Goal: Task Accomplishment & Management: Manage account settings

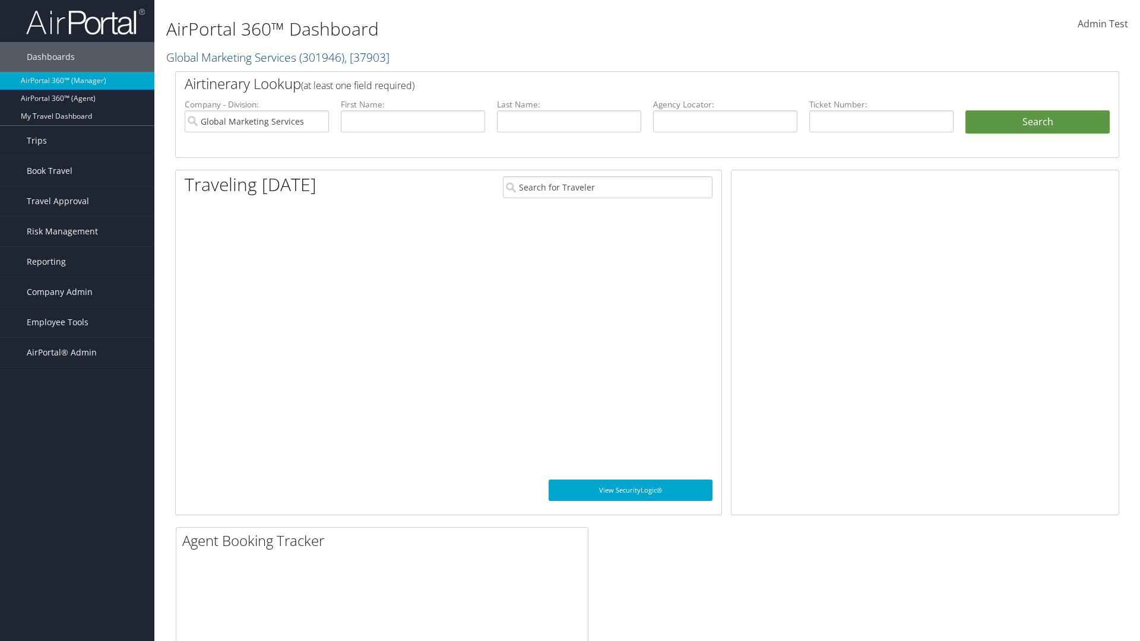
click at [77, 292] on span "Company Admin" at bounding box center [60, 292] width 66 height 30
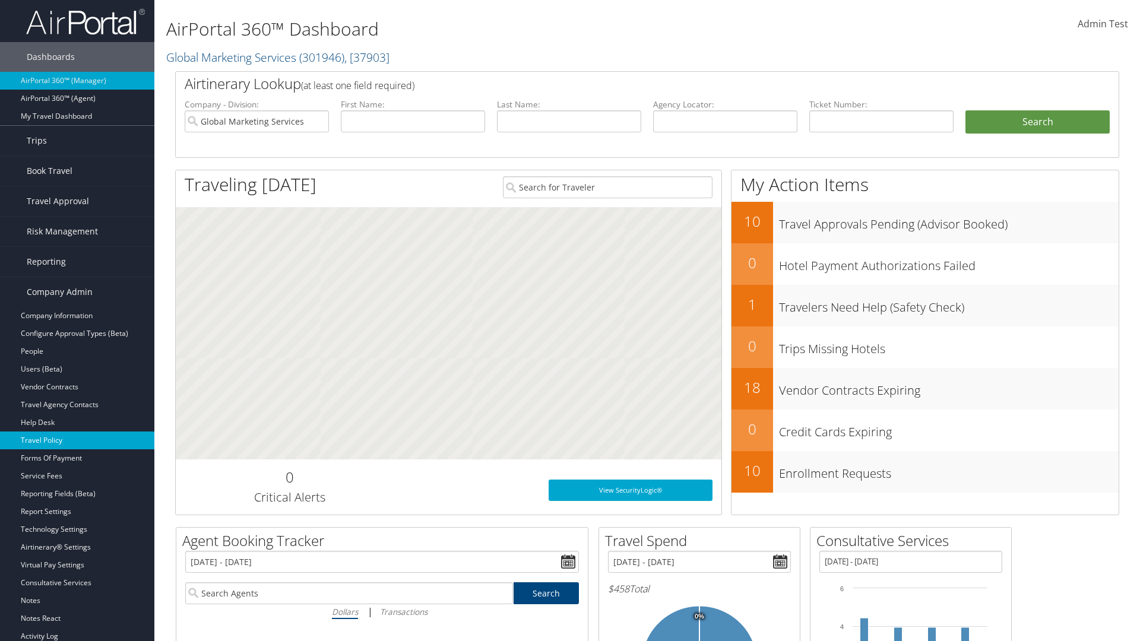
click at [77, 441] on link "Travel Policy" at bounding box center [77, 441] width 154 height 18
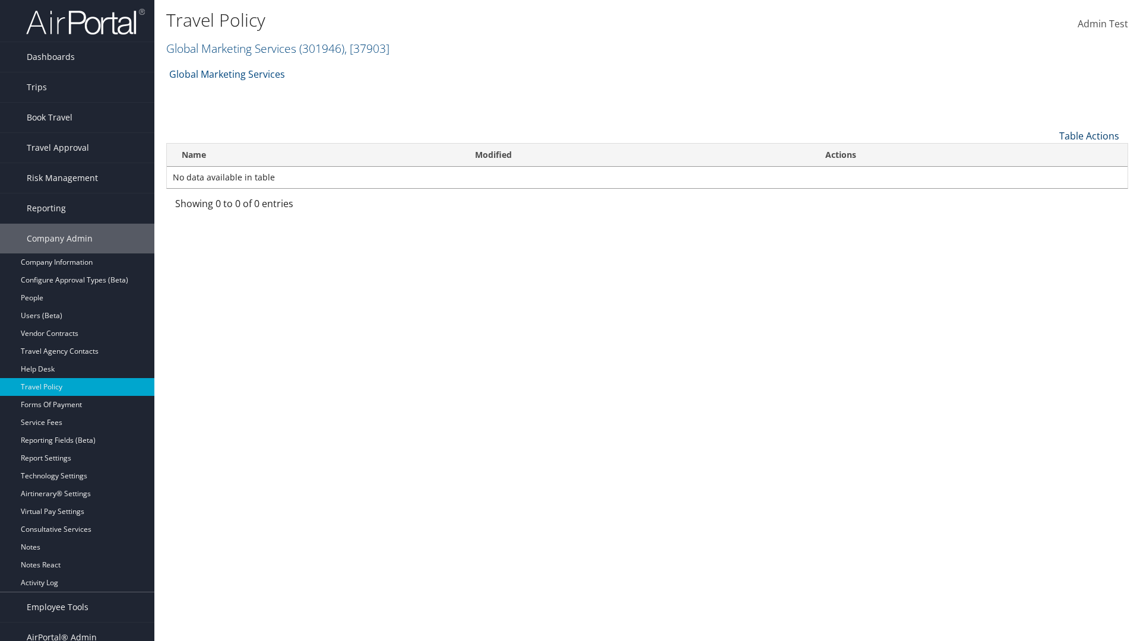
click at [1089, 135] on link "Table Actions" at bounding box center [1089, 135] width 60 height 13
click at [1049, 154] on link "Add New Policy" at bounding box center [1050, 154] width 156 height 20
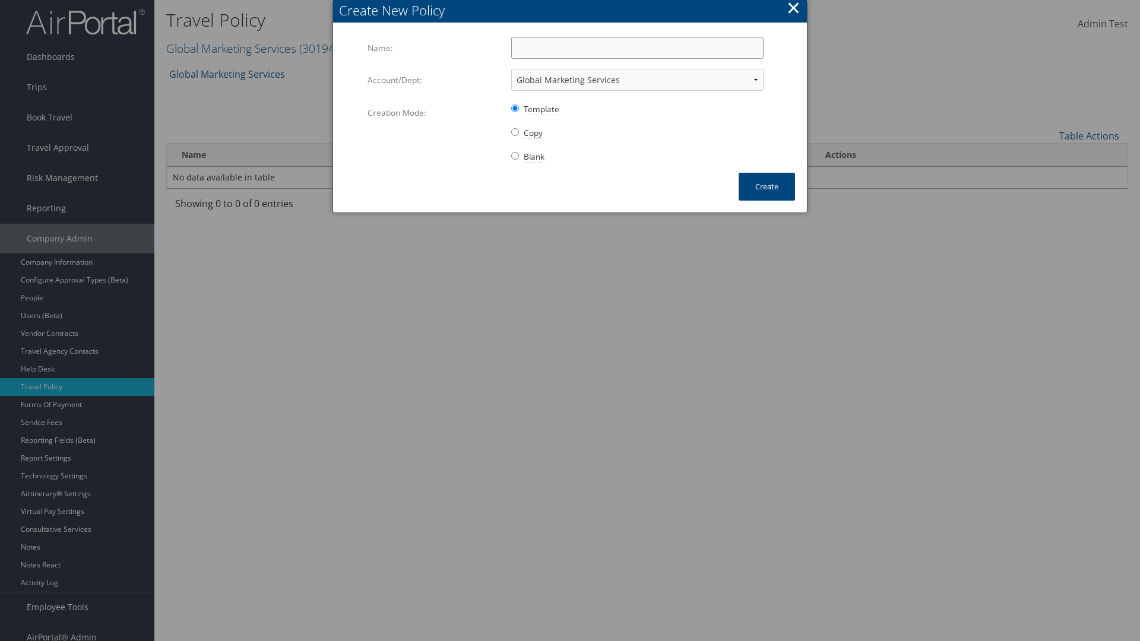
click at [637, 48] on input "Name:" at bounding box center [637, 48] width 252 height 22
type input "Auto Policy"
click at [767, 186] on button "Create" at bounding box center [767, 187] width 56 height 28
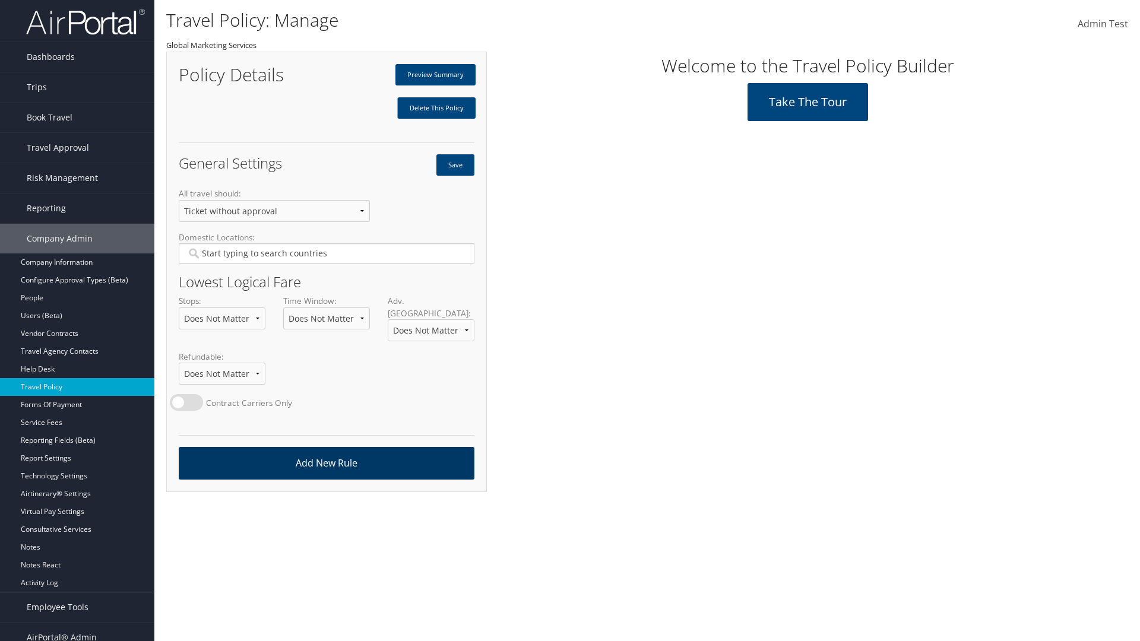
click at [326, 451] on link "Add New Rule" at bounding box center [327, 463] width 296 height 33
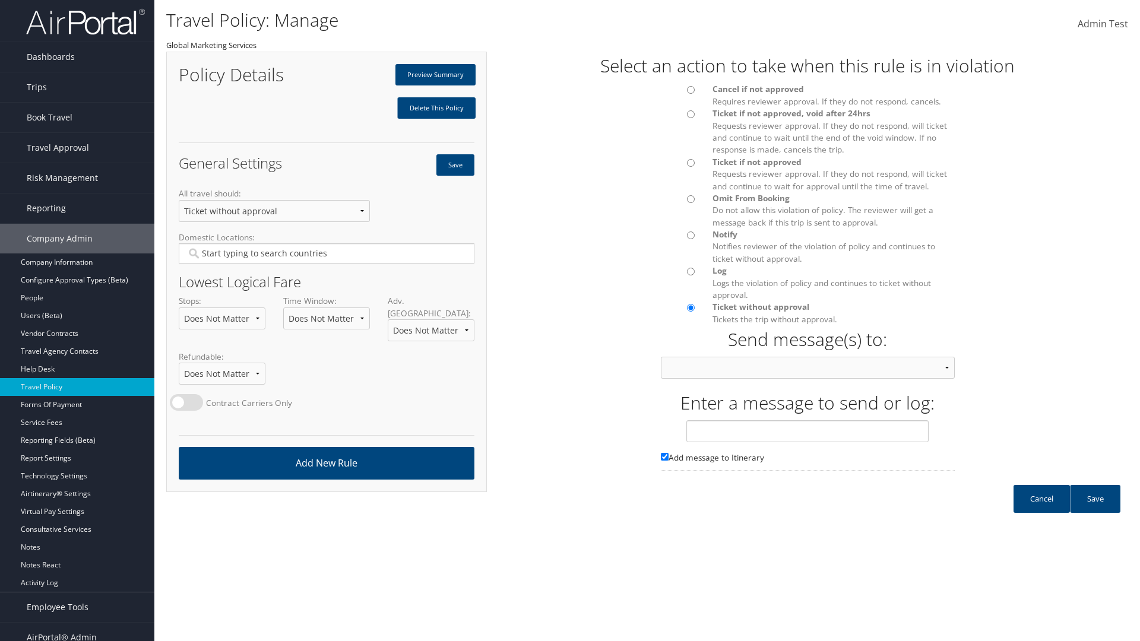
click at [678, 93] on div at bounding box center [678, 93] width 52 height 20
click at [808, 442] on input "text" at bounding box center [807, 431] width 242 height 22
type input "Message 1"
click at [1095, 511] on link "Save" at bounding box center [1095, 499] width 50 height 28
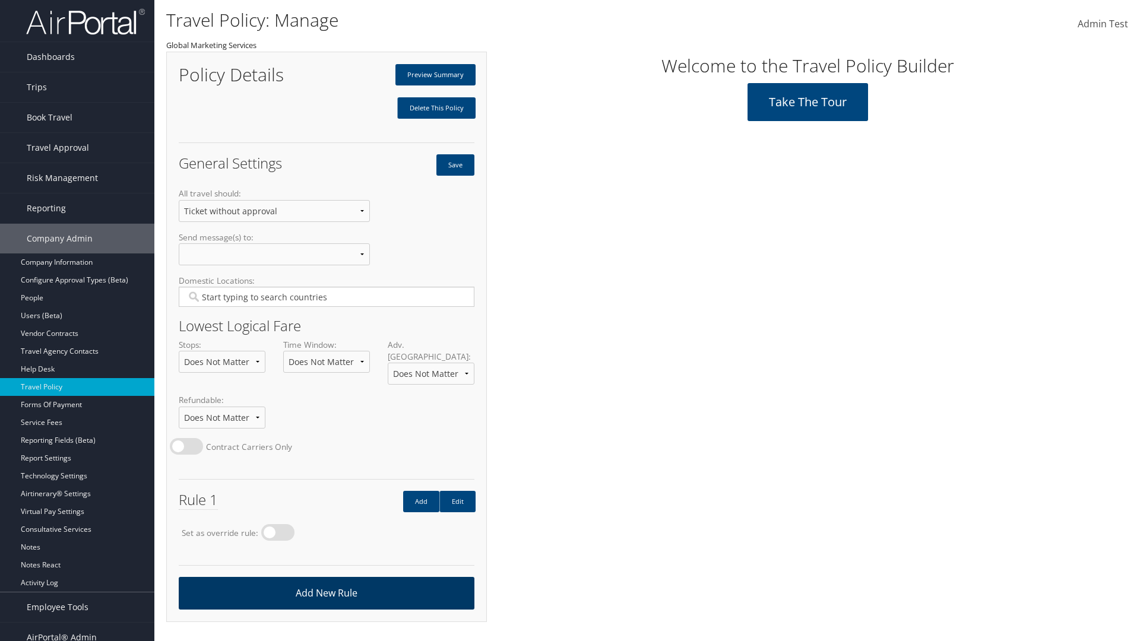
click at [326, 581] on link "Add New Rule" at bounding box center [327, 593] width 296 height 33
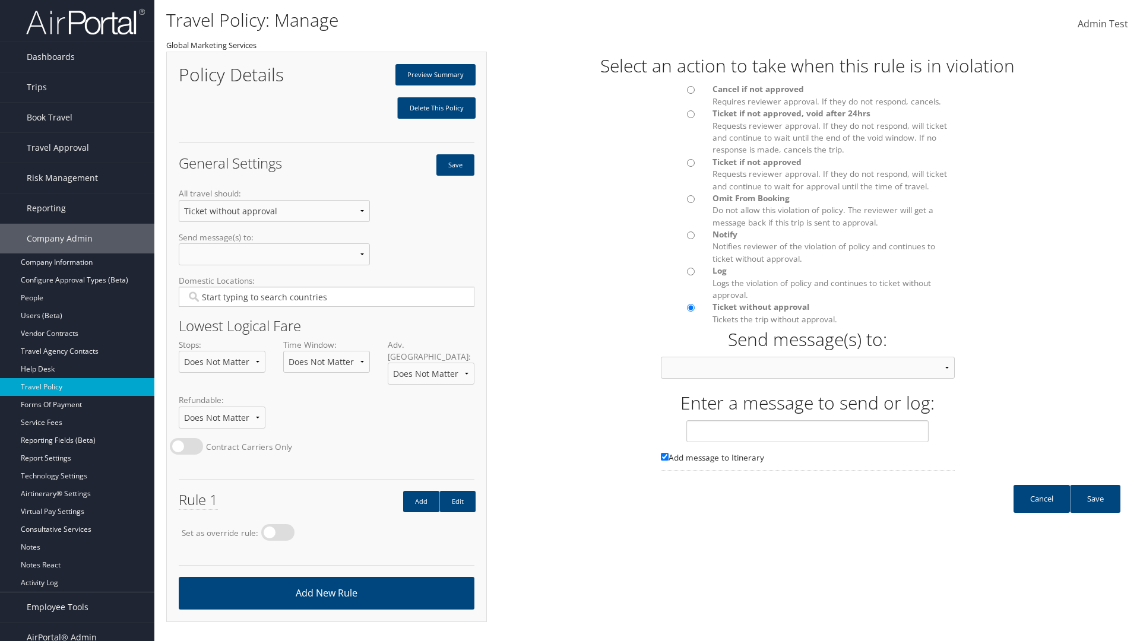
click at [678, 166] on div at bounding box center [678, 166] width 52 height 20
click at [808, 442] on input "text" at bounding box center [807, 431] width 242 height 22
type input "Message 2"
click at [1095, 511] on link "Save" at bounding box center [1095, 499] width 50 height 28
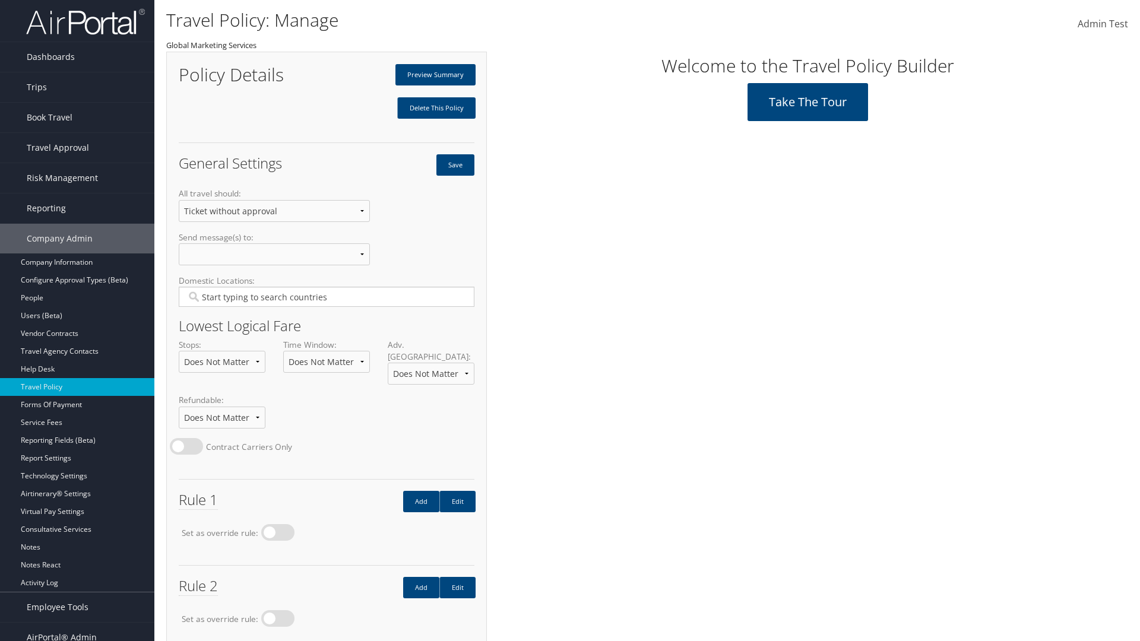
scroll to position [67, 0]
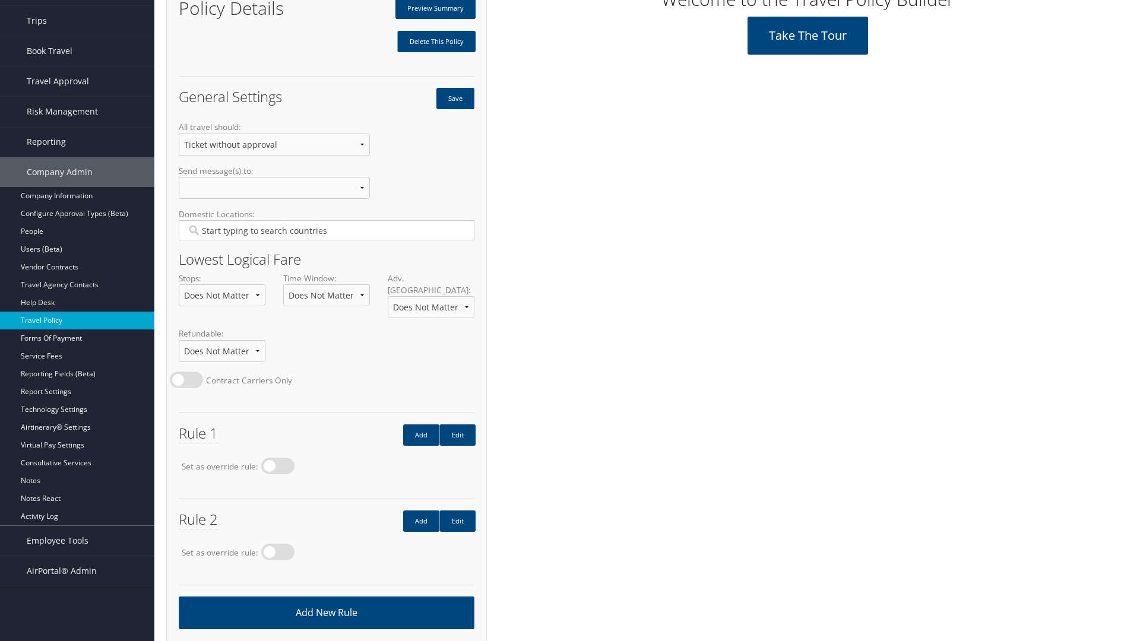
click at [326, 600] on link "Add New Rule" at bounding box center [327, 613] width 296 height 33
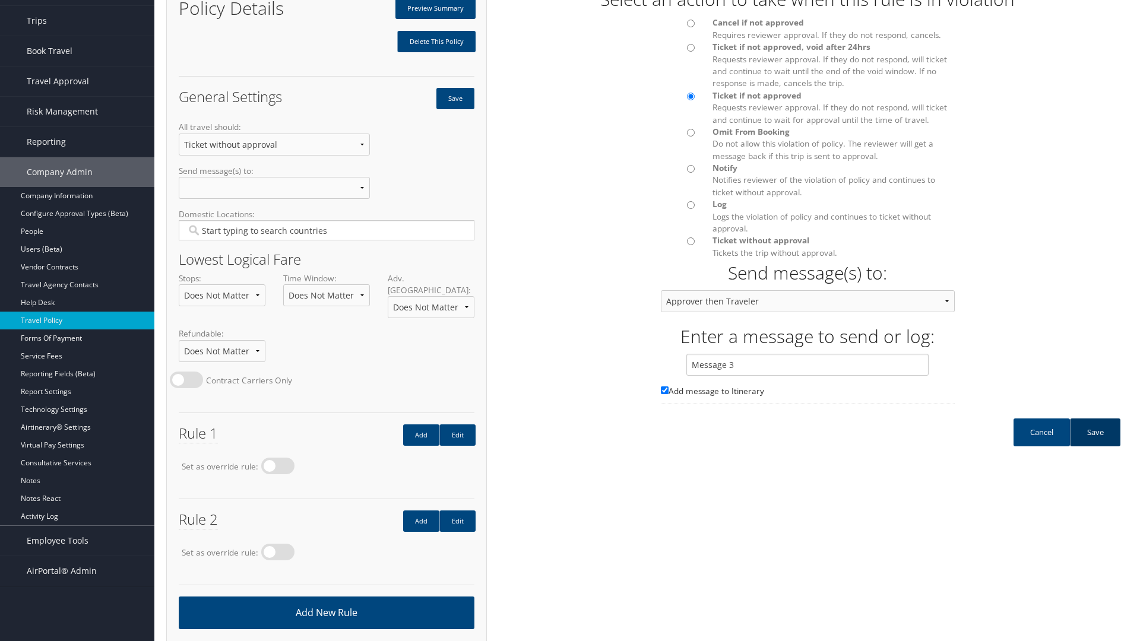
type input "Message 3"
click at [1095, 444] on link "Save" at bounding box center [1095, 433] width 50 height 28
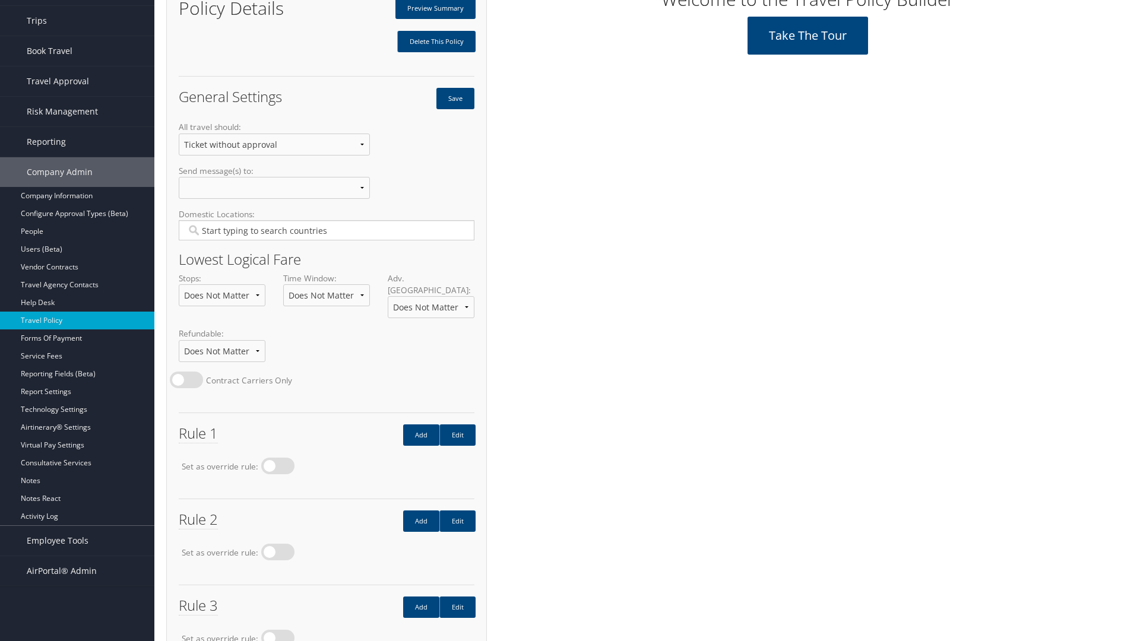
scroll to position [153, 0]
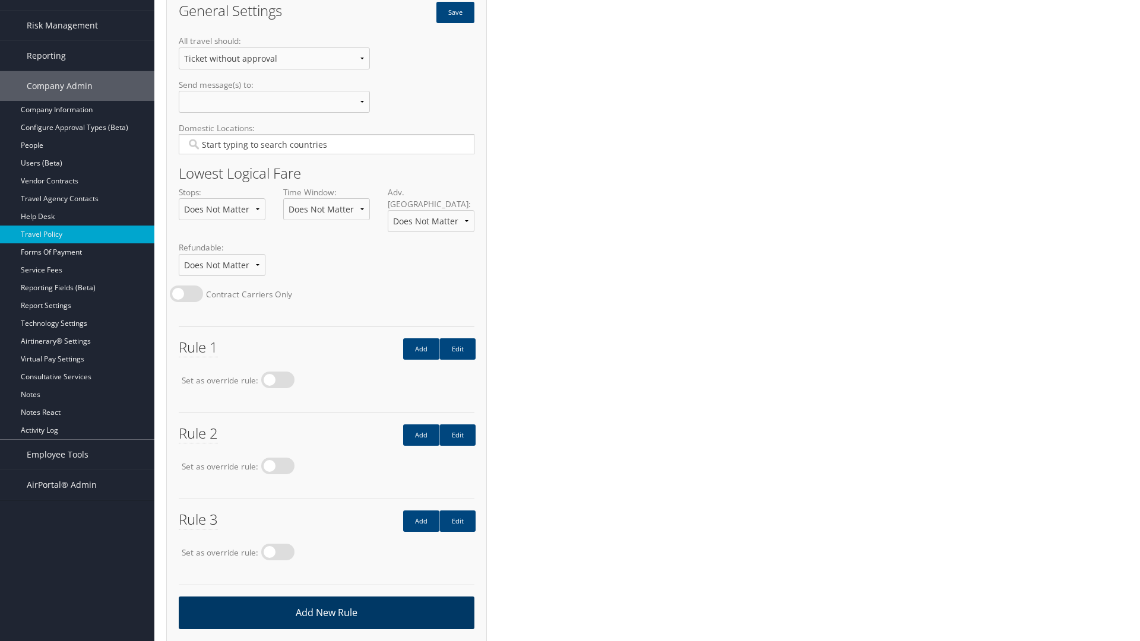
click at [326, 600] on link "Add New Rule" at bounding box center [327, 613] width 296 height 33
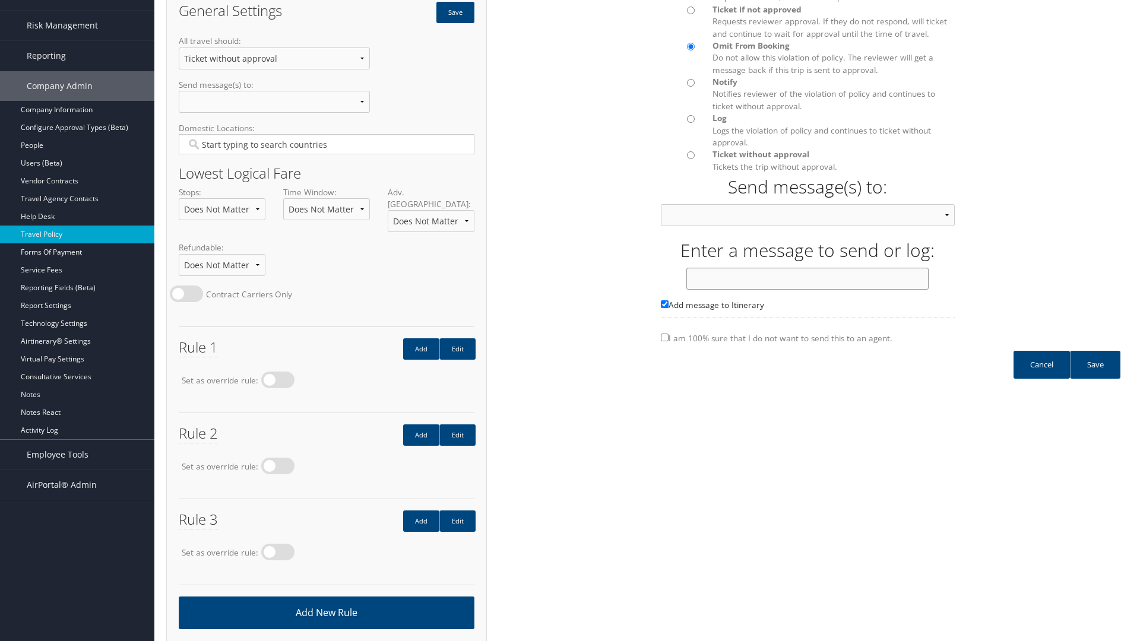
click at [808, 290] on input "text" at bounding box center [807, 279] width 242 height 22
type input "Message 4"
click at [1095, 376] on link "Save" at bounding box center [1095, 365] width 50 height 28
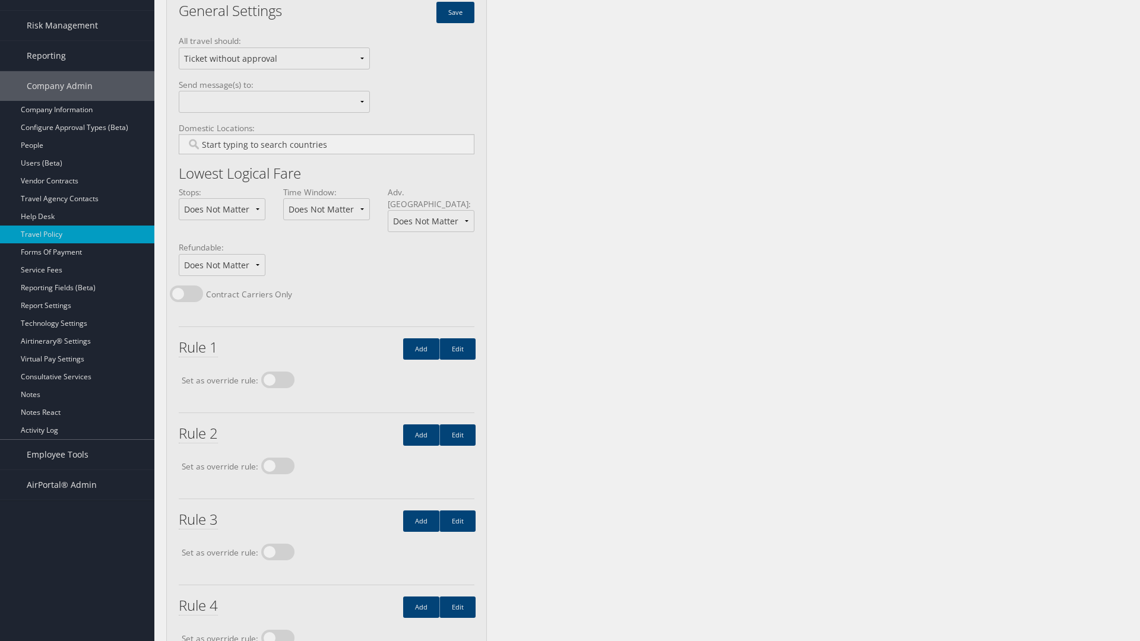
scroll to position [0, 0]
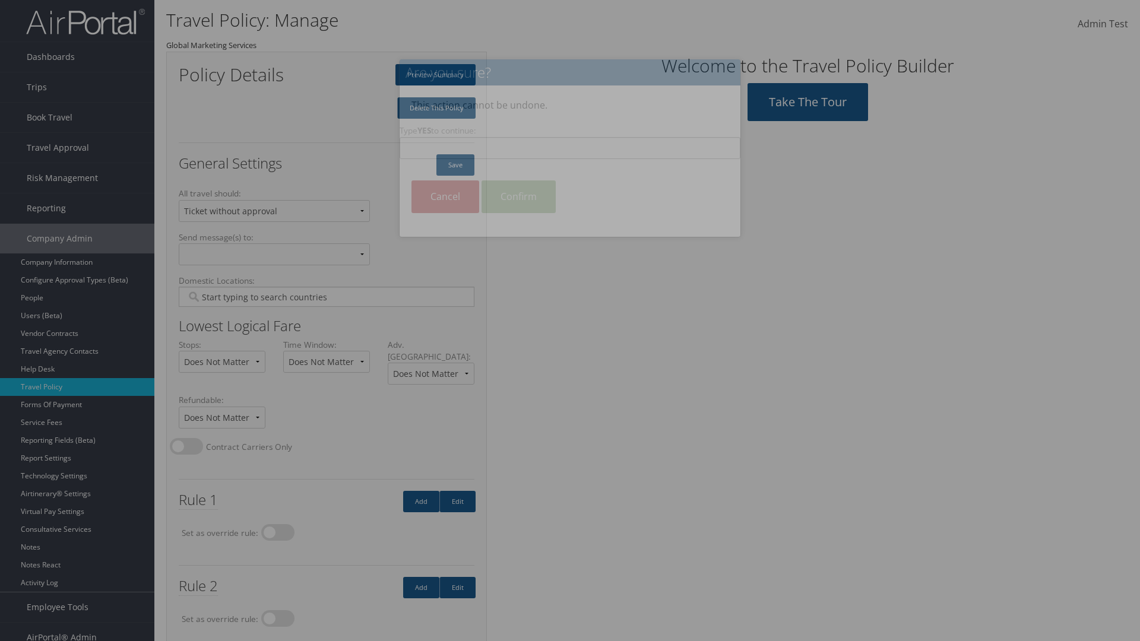
click at [570, 148] on input "Type YES to continue:" at bounding box center [570, 148] width 341 height 22
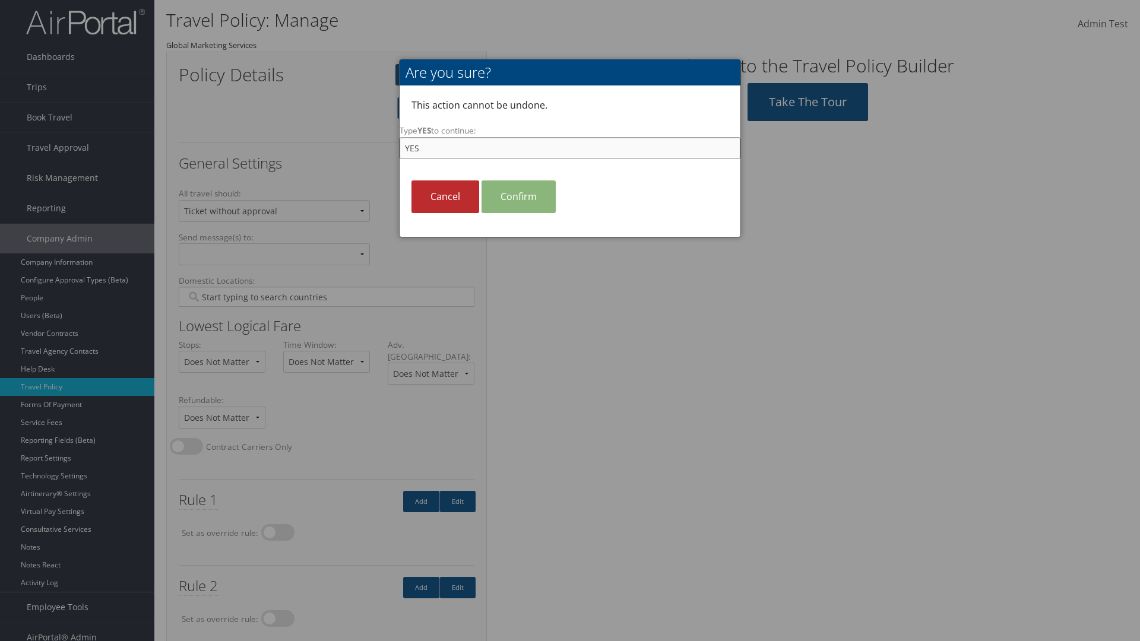
type input "YES"
click at [518, 197] on link "Confirm" at bounding box center [519, 197] width 74 height 33
